Goal: Task Accomplishment & Management: Complete application form

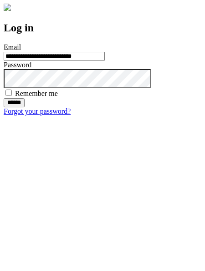
click at [25, 107] on input "******" at bounding box center [14, 102] width 21 height 9
